Goal: Contribute content

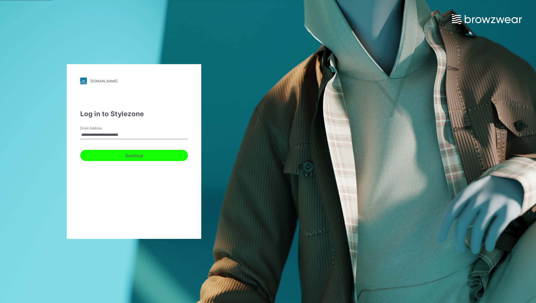
click at [134, 154] on button "Continue" at bounding box center [134, 155] width 108 height 11
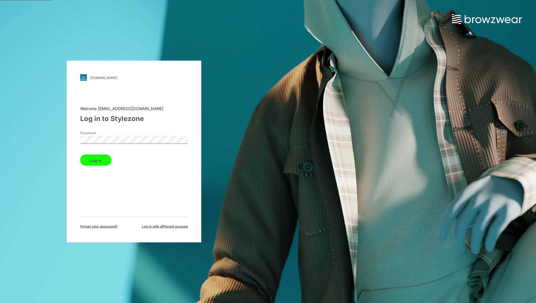
click at [104, 160] on button "Log in" at bounding box center [95, 160] width 31 height 11
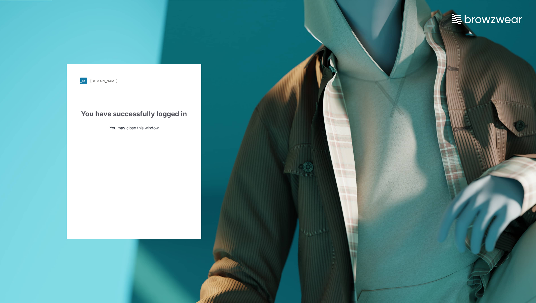
click at [155, 109] on div "walmart.stylezone.com Loading... You have successfully logged in You may close …" at bounding box center [134, 151] width 135 height 175
click at [116, 98] on div "walmart.stylezone.com Loading... You have successfully logged in You may close …" at bounding box center [134, 151] width 135 height 175
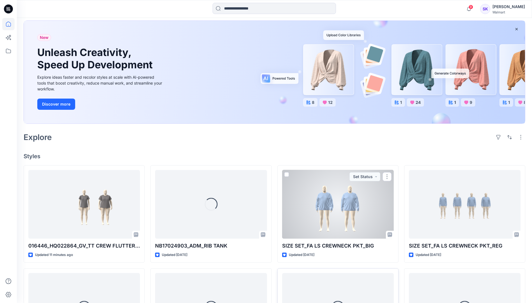
scroll to position [112, 0]
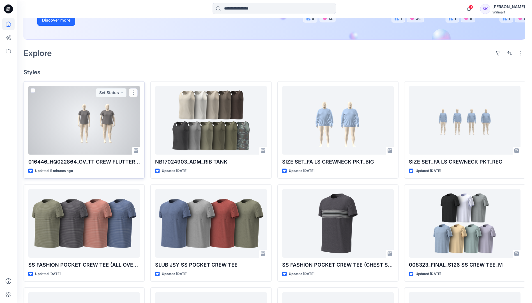
click at [111, 133] on div at bounding box center [84, 120] width 112 height 69
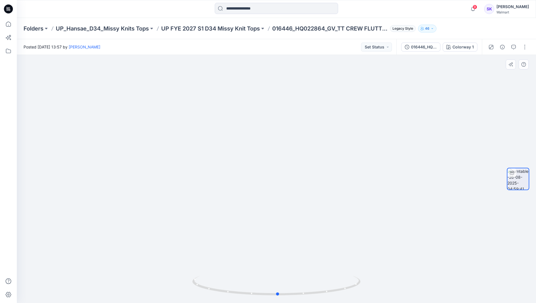
drag, startPoint x: 312, startPoint y: 298, endPoint x: 145, endPoint y: 275, distance: 168.5
click at [145, 275] on div at bounding box center [276, 179] width 519 height 249
click at [526, 48] on button "button" at bounding box center [525, 47] width 9 height 9
click at [490, 61] on p "Edit" at bounding box center [489, 60] width 7 height 6
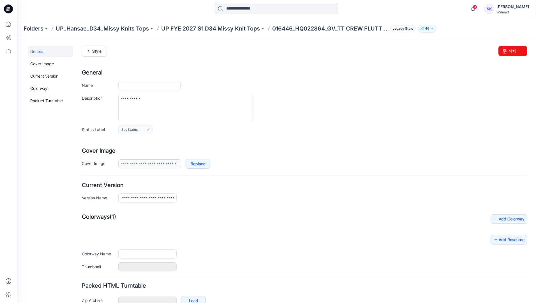
type input "**********"
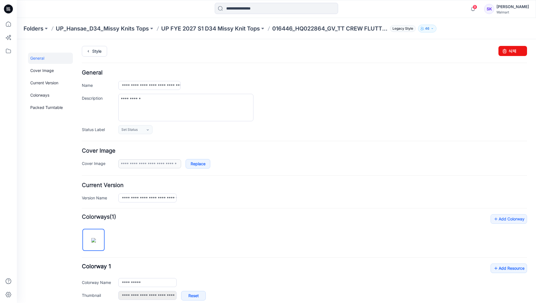
scroll to position [95, 0]
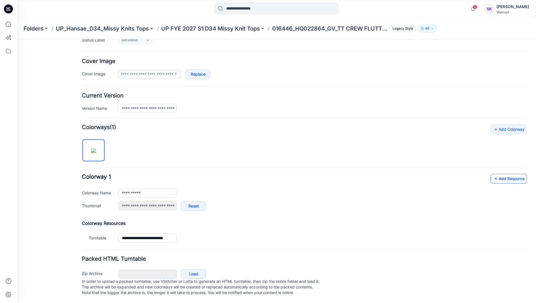
click at [510, 175] on link "Add Resource" at bounding box center [509, 179] width 36 height 10
